Goal: Task Accomplishment & Management: Manage account settings

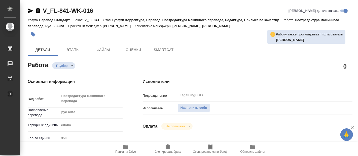
type textarea "x"
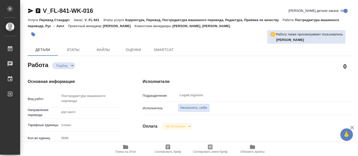
type textarea "x"
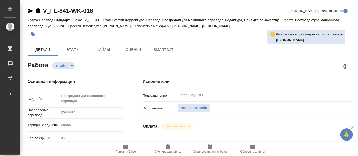
type textarea "x"
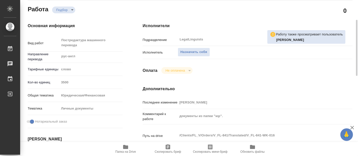
scroll to position [84, 0]
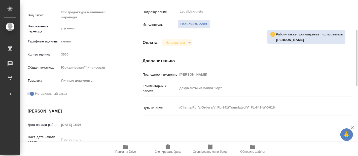
click at [129, 150] on span "Папка на Drive" at bounding box center [125, 152] width 21 height 4
type textarea "x"
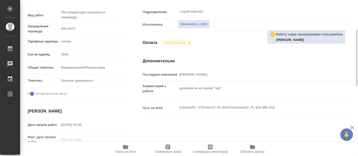
type textarea "x"
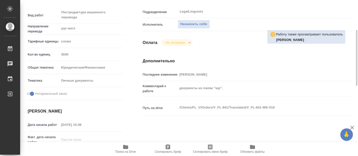
type textarea "x"
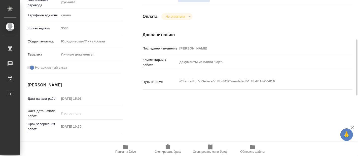
scroll to position [0, 0]
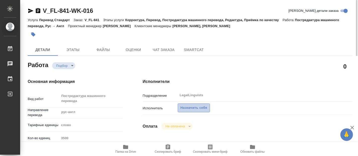
click at [197, 106] on span "Назначить себя" at bounding box center [193, 108] width 27 height 6
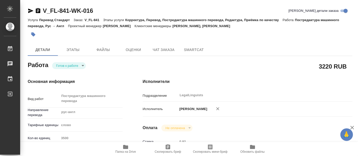
type textarea "x"
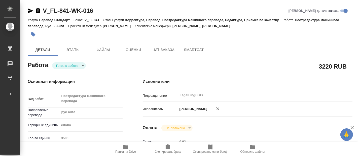
type textarea "x"
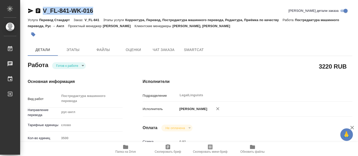
drag, startPoint x: 95, startPoint y: 8, endPoint x: 41, endPoint y: 8, distance: 53.8
click at [41, 8] on div "V_FL-841-WK-016 Кратко детали заказа" at bounding box center [190, 11] width 325 height 8
copy link "V_FL-841-WK-016"
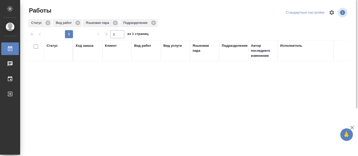
click at [126, 68] on div "Статус Код заказа Клиент Вид работ Вид услуги Языковая пара Подразделение Автор…" at bounding box center [188, 131] width 321 height 181
